Goal: Use online tool/utility: Utilize a website feature to perform a specific function

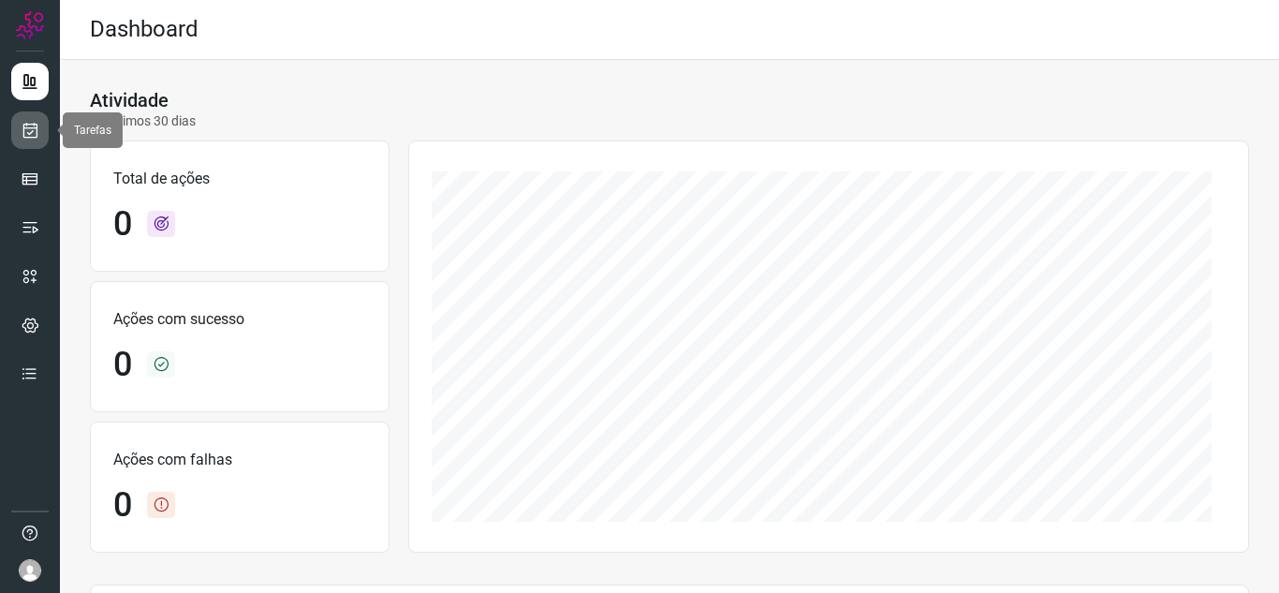
drag, startPoint x: 27, startPoint y: 136, endPoint x: 48, endPoint y: 133, distance: 20.8
click at [27, 136] on icon at bounding box center [31, 130] width 20 height 19
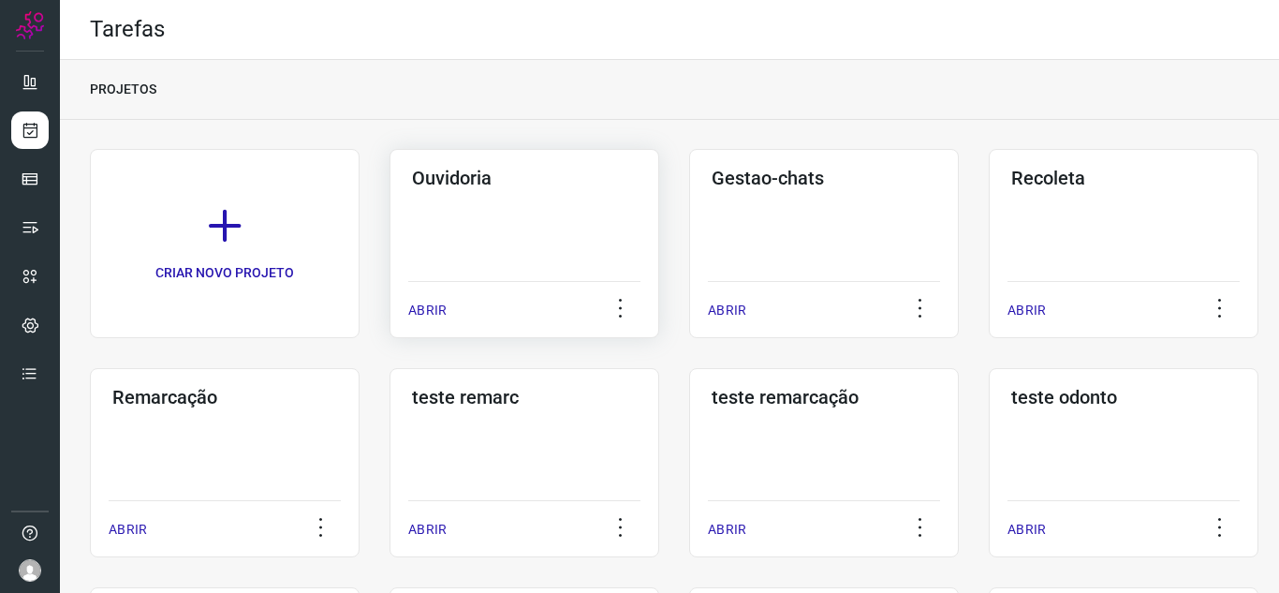
click at [431, 309] on p "ABRIR" at bounding box center [427, 311] width 38 height 20
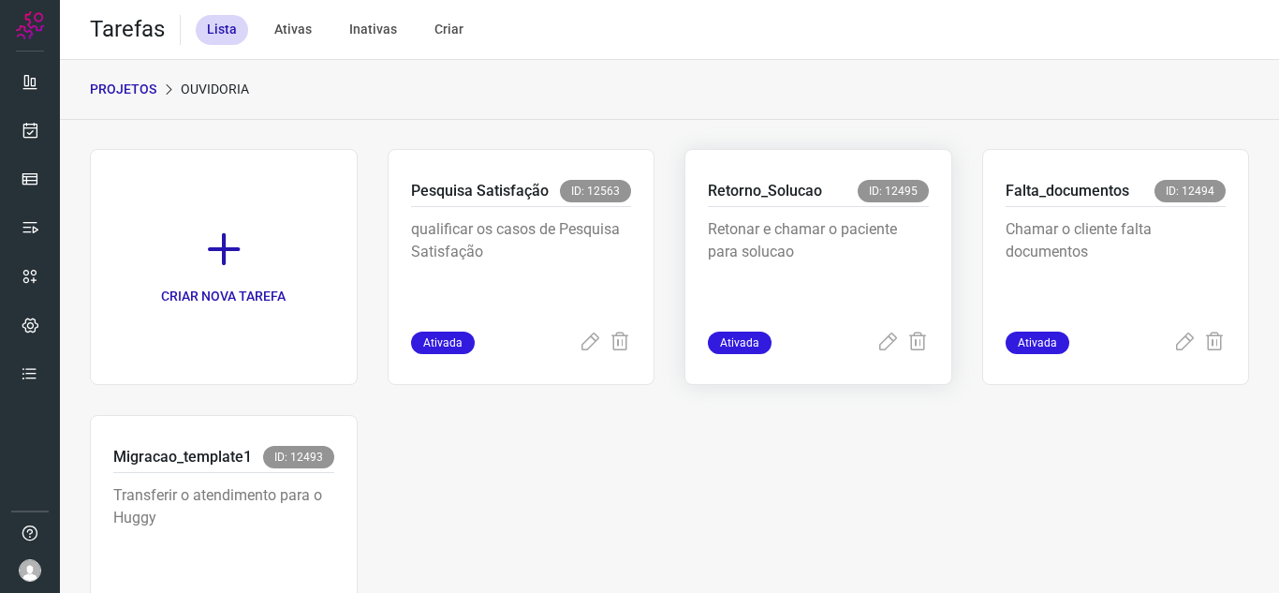
click at [864, 350] on div "Ativada" at bounding box center [818, 342] width 221 height 22
click at [876, 343] on icon at bounding box center [887, 342] width 22 height 22
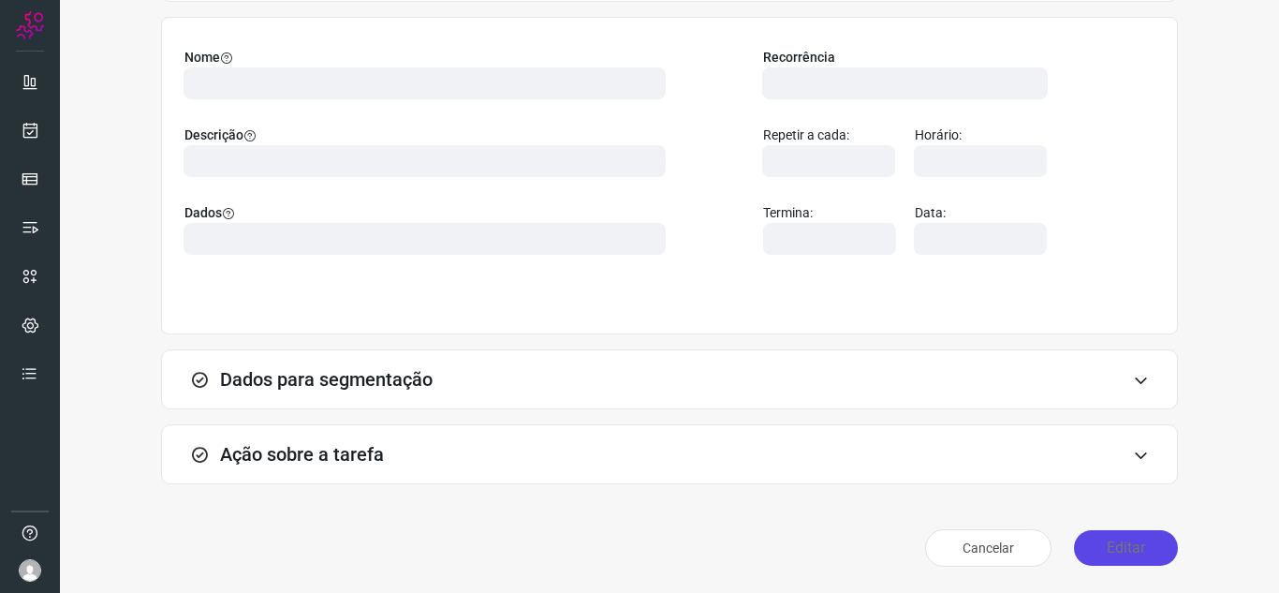
scroll to position [139, 0]
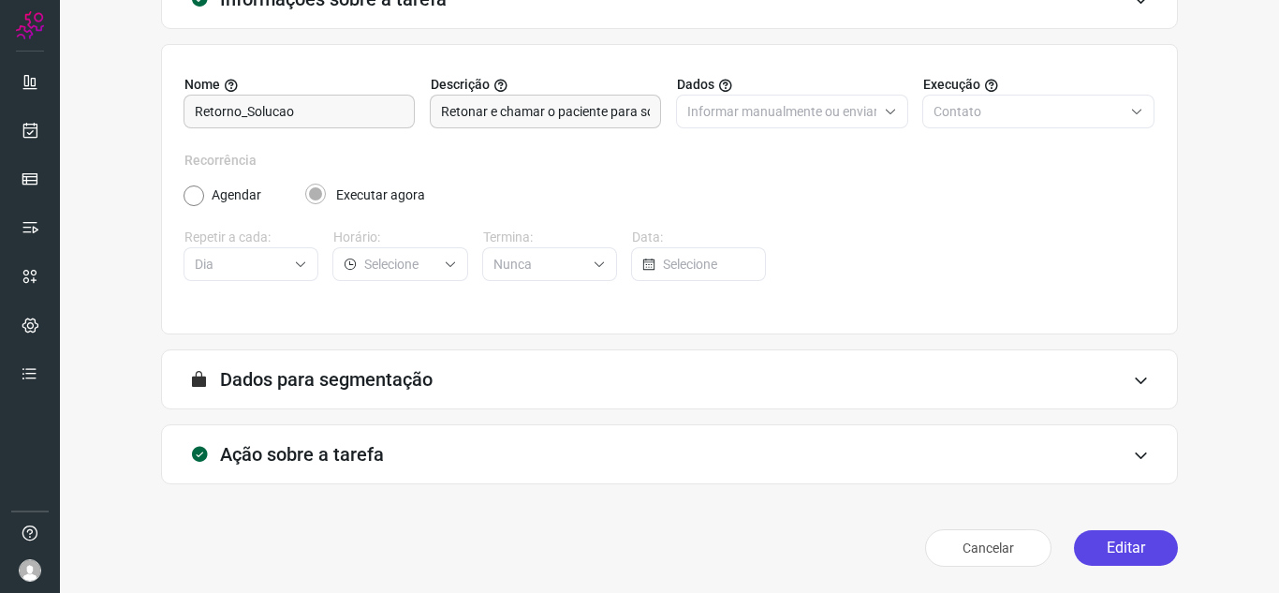
click at [1106, 552] on button "Editar" at bounding box center [1126, 548] width 104 height 36
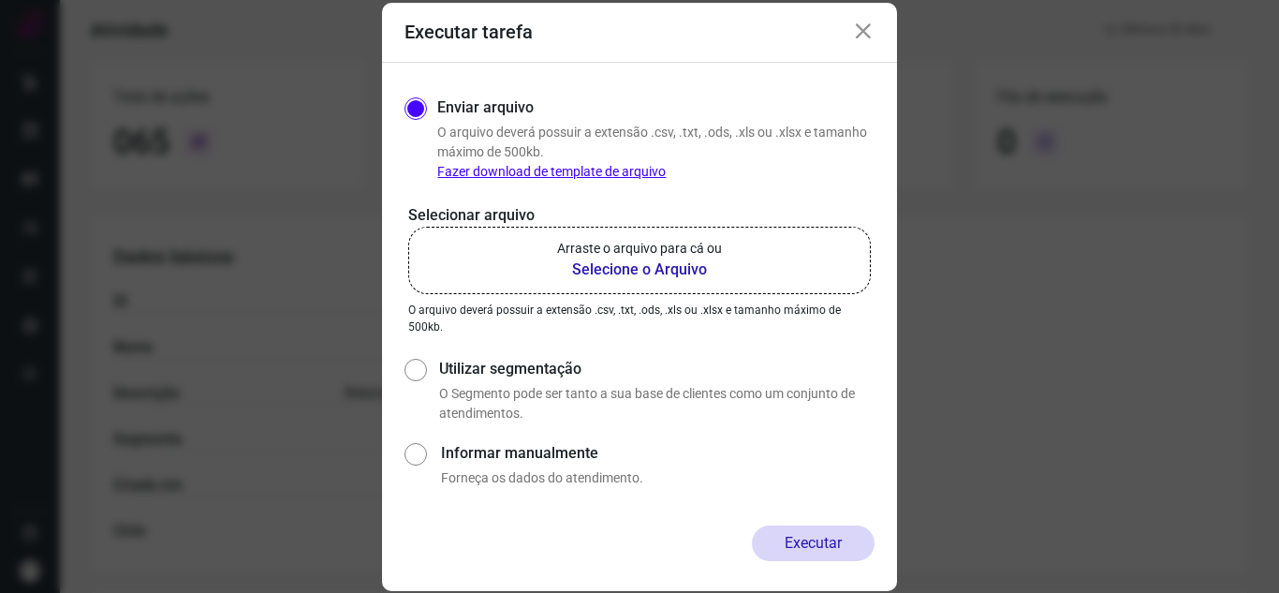
click at [626, 271] on b "Selecione o Arquivo" at bounding box center [639, 269] width 165 height 22
click at [0, 0] on input "Arraste o arquivo para cá ou Selecione o Arquivo" at bounding box center [0, 0] width 0 height 0
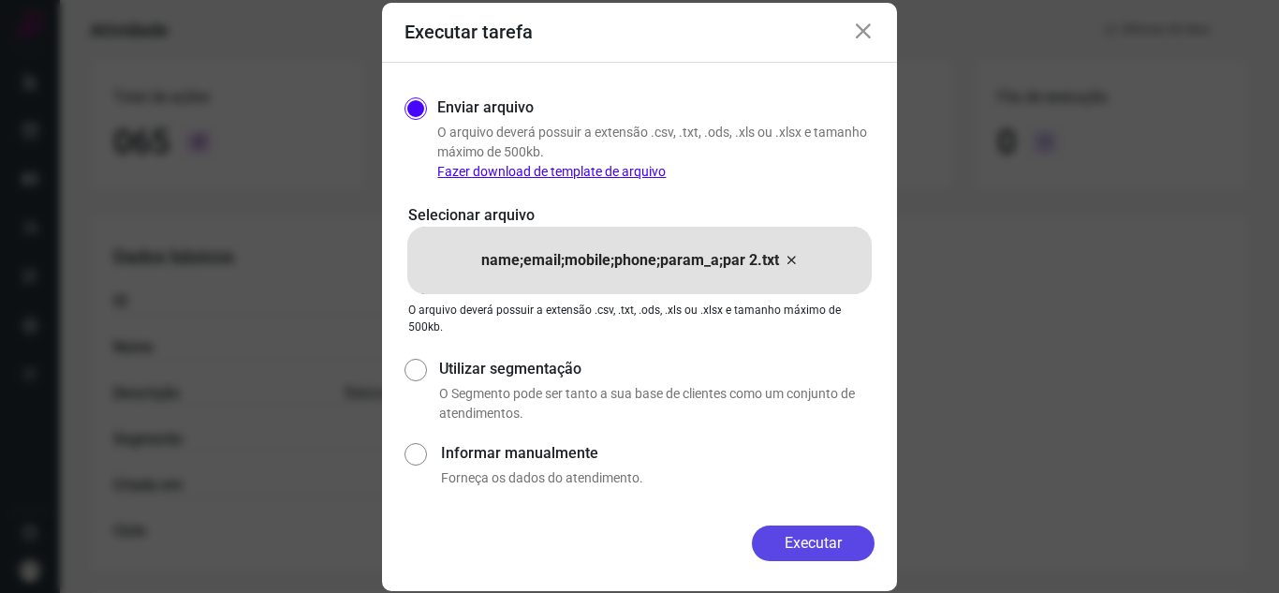
click at [817, 548] on button "Executar" at bounding box center [813, 543] width 123 height 36
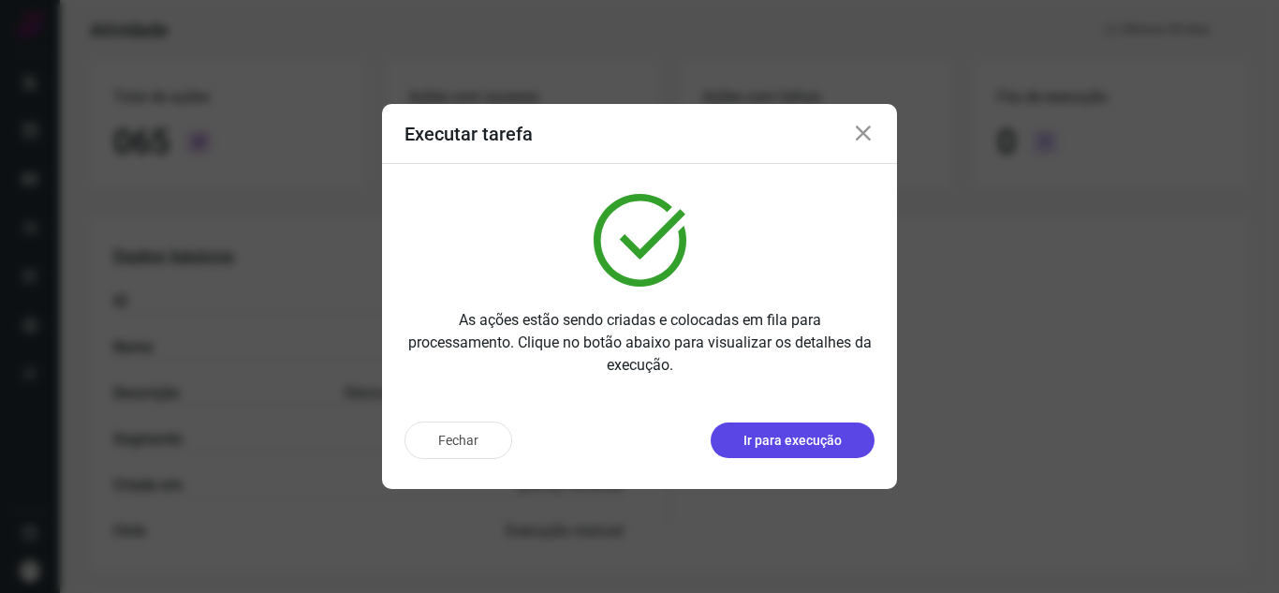
click at [794, 443] on p "Ir para execução" at bounding box center [793, 441] width 98 height 20
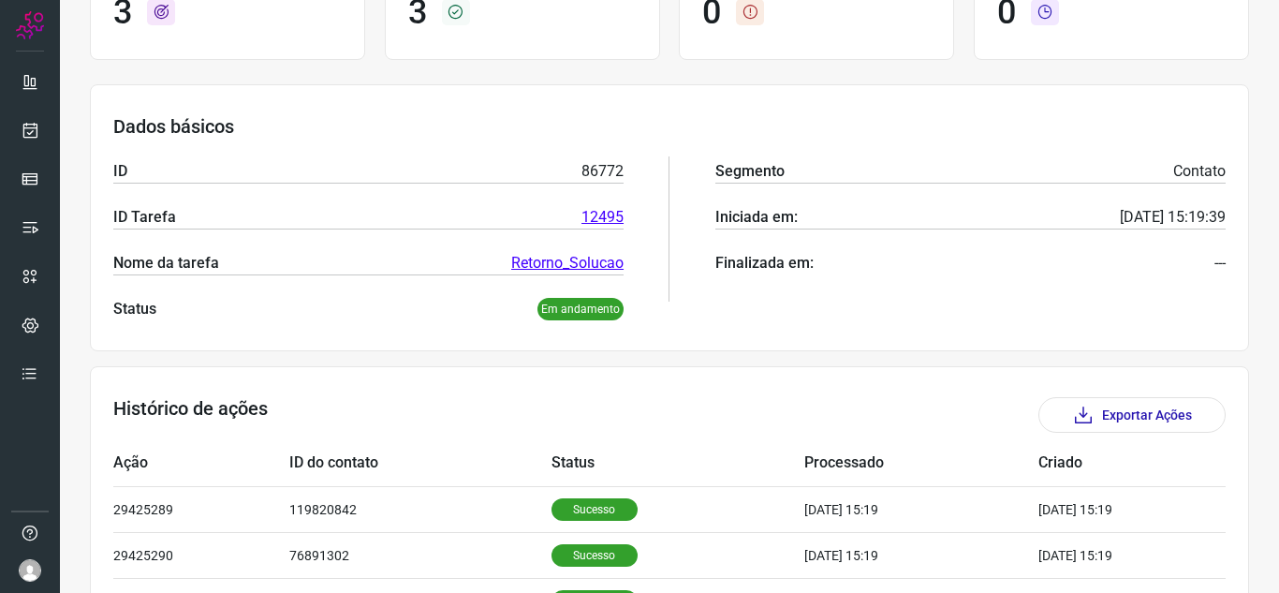
scroll to position [317, 0]
